Goal: Find specific page/section: Find specific page/section

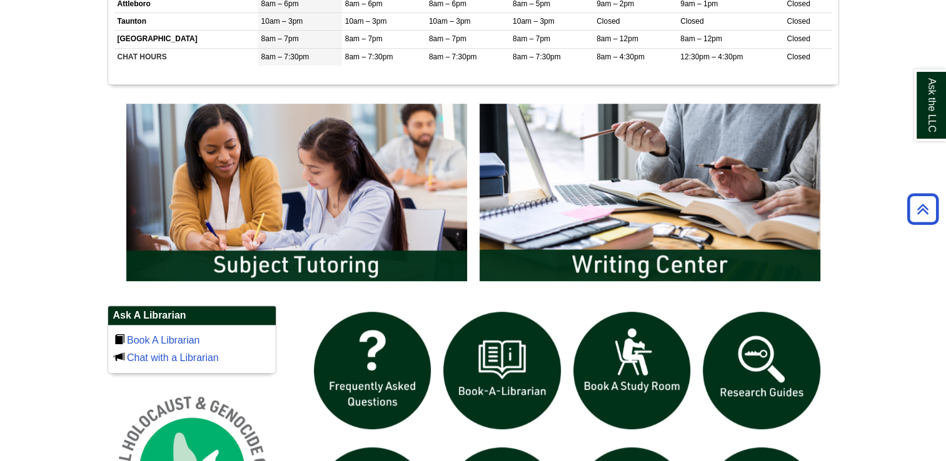
scroll to position [688, 0]
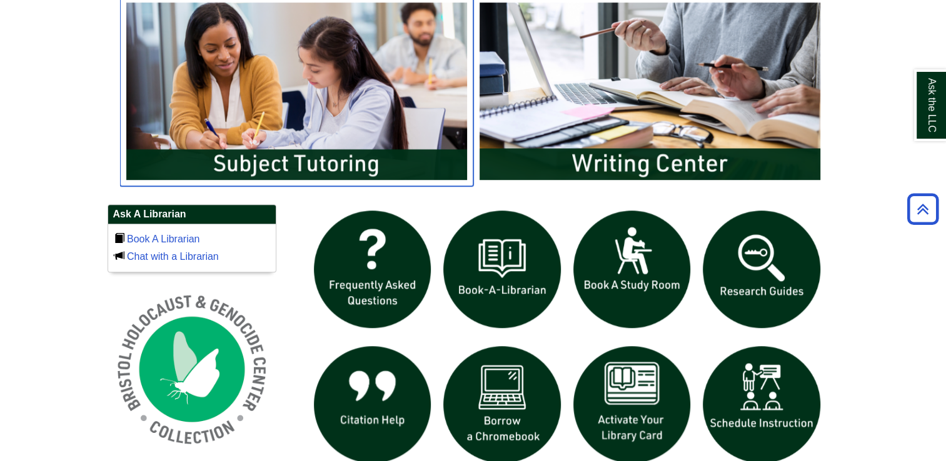
click at [315, 157] on img "slideshow" at bounding box center [296, 91] width 353 height 190
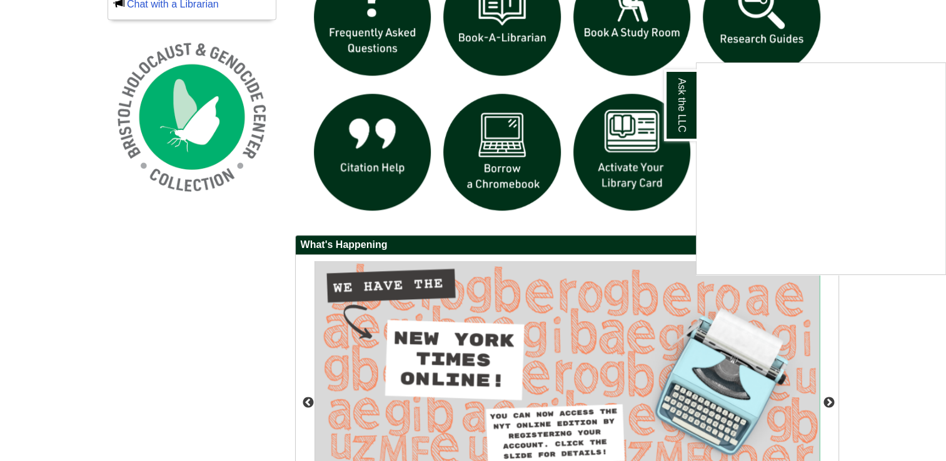
scroll to position [1063, 0]
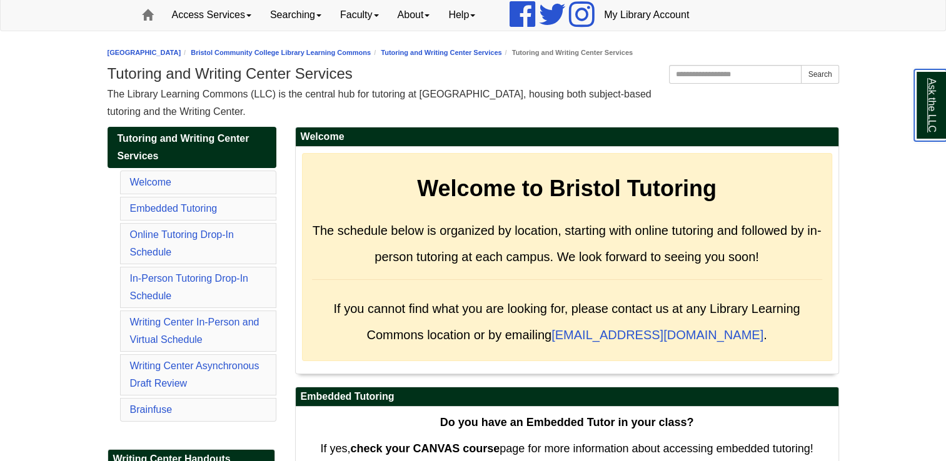
scroll to position [125, 0]
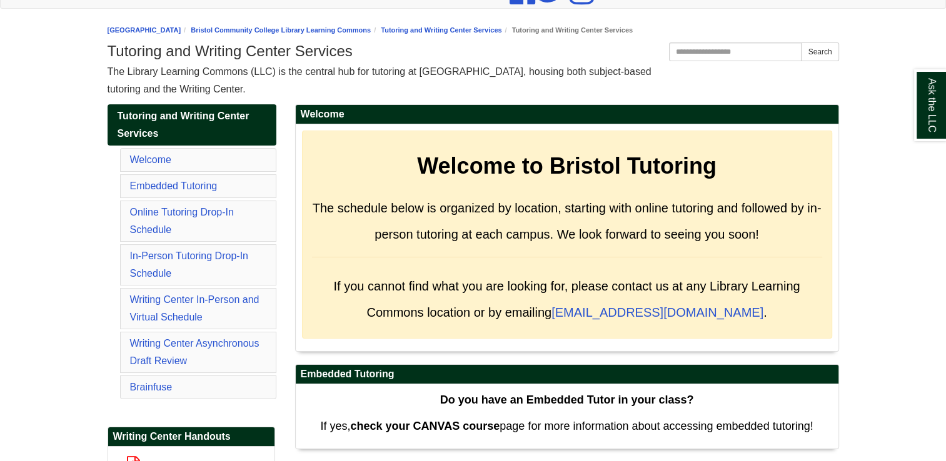
click at [213, 261] on li "In-Person Tutoring Drop-In Schedule" at bounding box center [198, 264] width 156 height 41
click at [209, 254] on link "In-Person Tutoring Drop-In Schedule" at bounding box center [189, 265] width 118 height 28
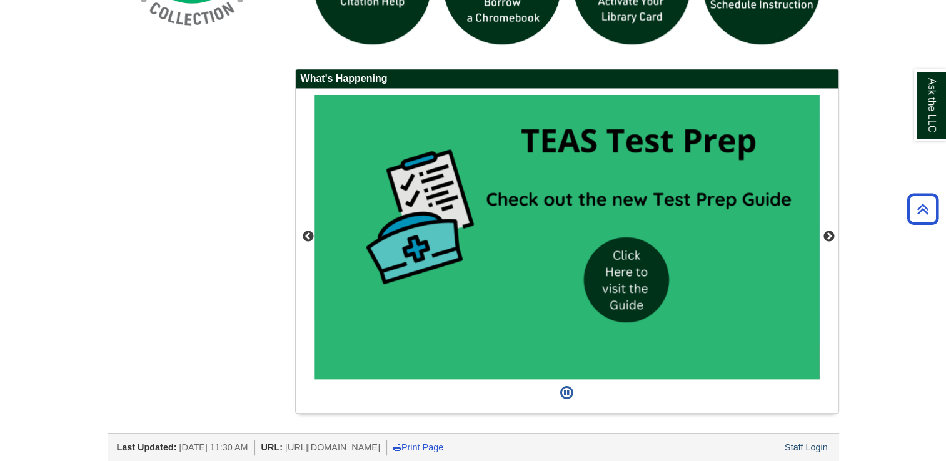
scroll to position [606, 0]
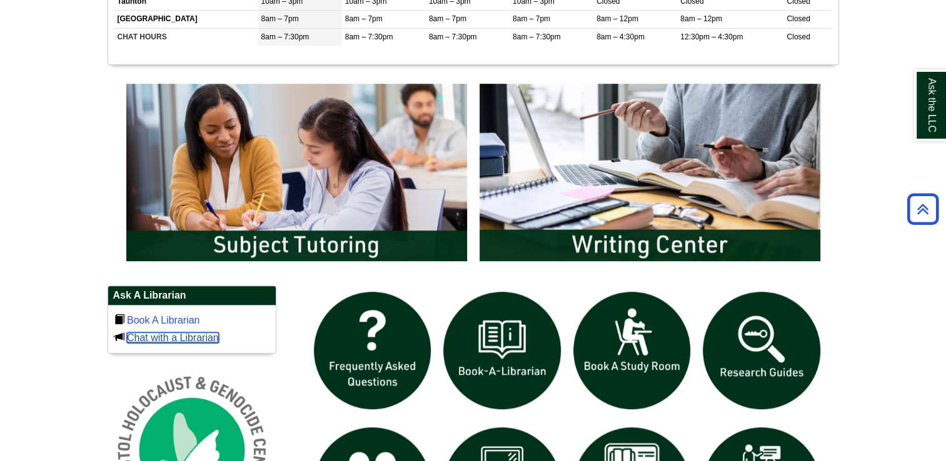
click at [169, 335] on link "Chat with a Librarian" at bounding box center [173, 338] width 92 height 11
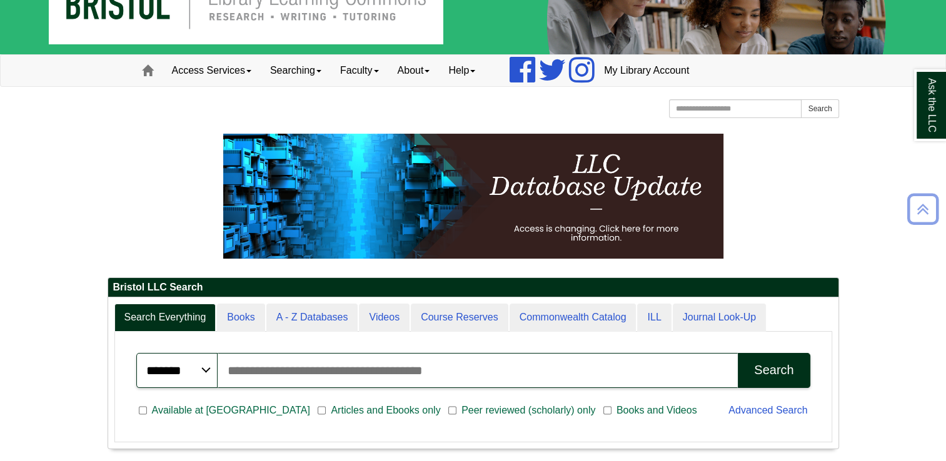
scroll to position [0, 0]
